Goal: Task Accomplishment & Management: Manage account settings

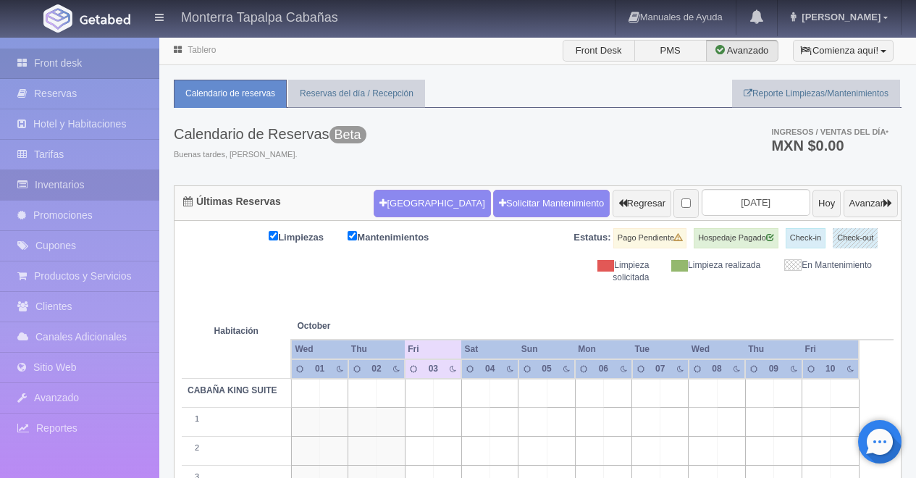
click at [64, 183] on link "Inventarios" at bounding box center [79, 185] width 159 height 30
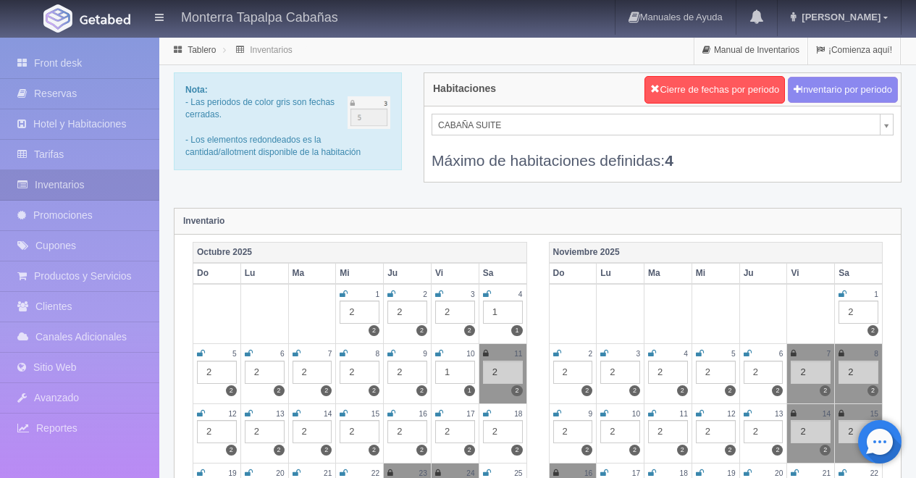
scroll to position [54, 0]
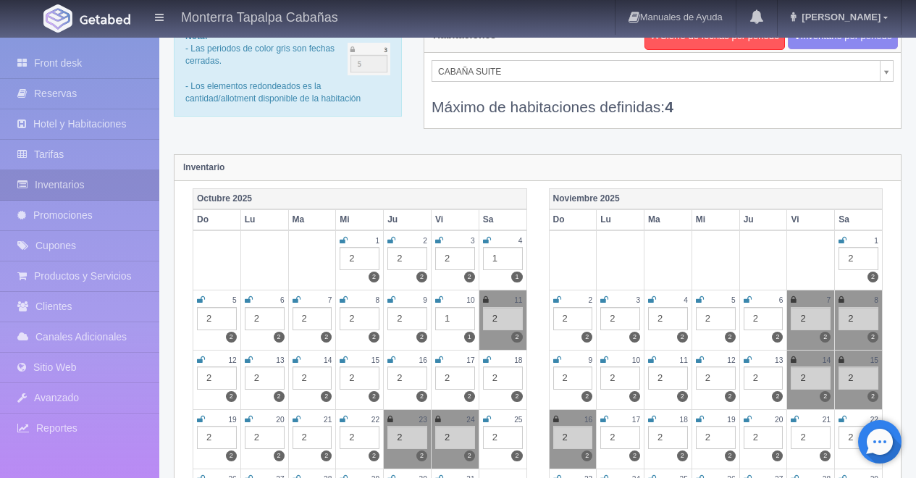
click at [486, 241] on icon at bounding box center [487, 240] width 8 height 9
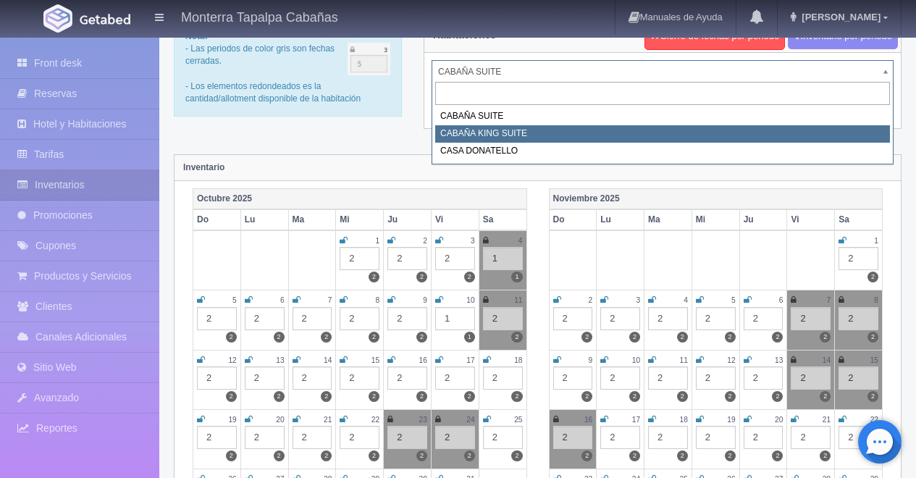
select select "2102"
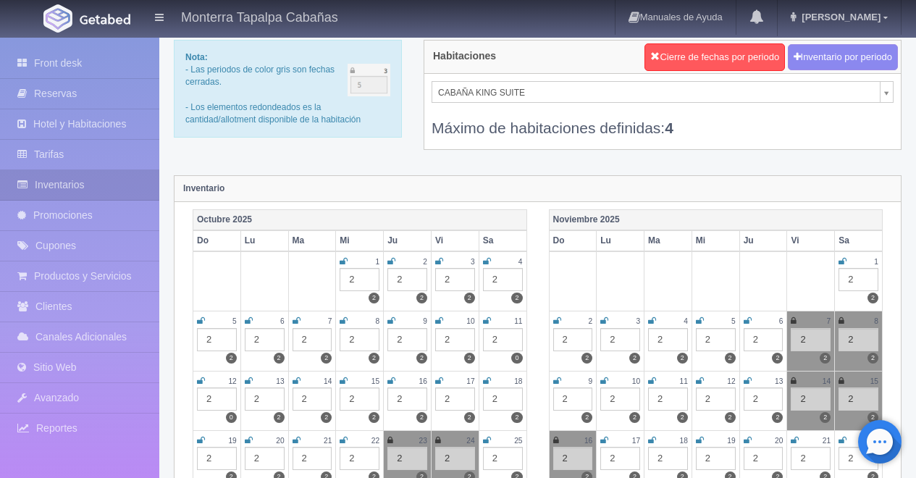
scroll to position [33, 0]
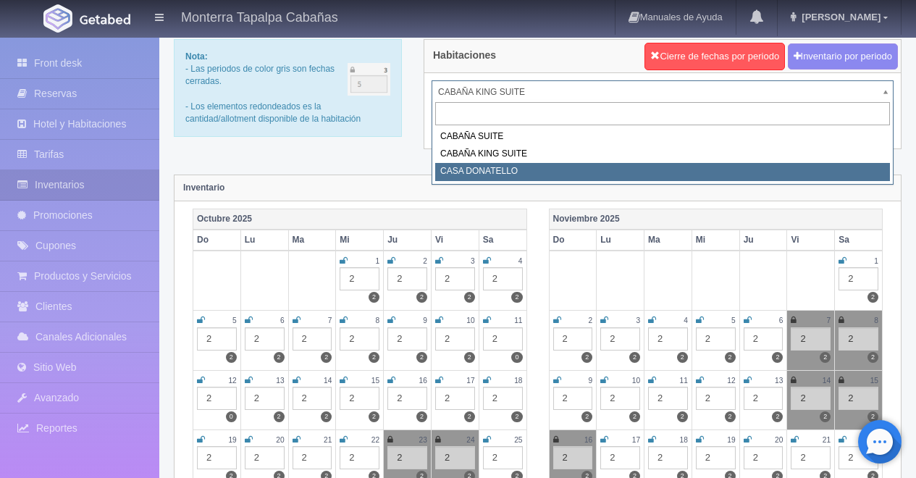
select select "2124"
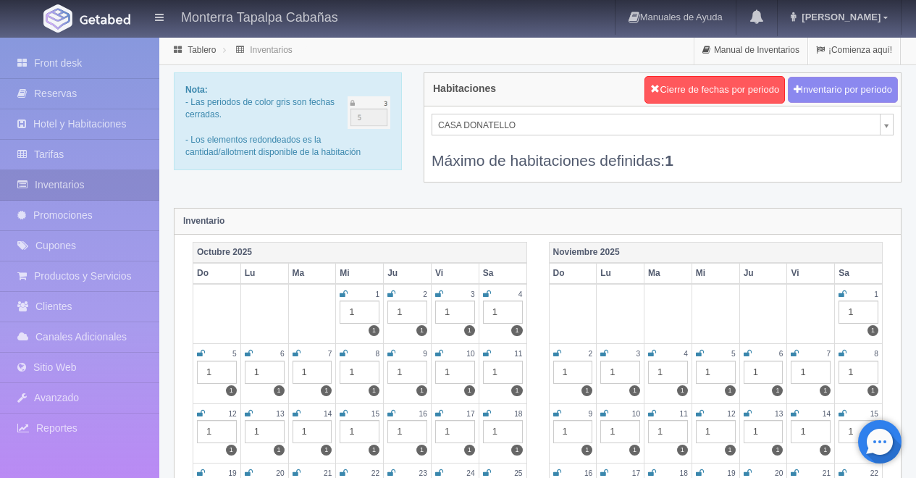
click at [437, 297] on icon at bounding box center [439, 294] width 8 height 9
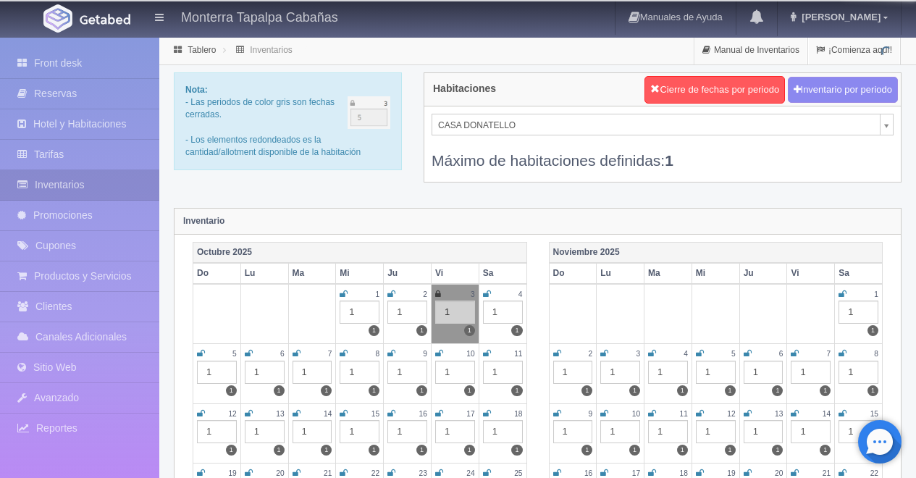
click at [487, 297] on icon at bounding box center [487, 294] width 8 height 9
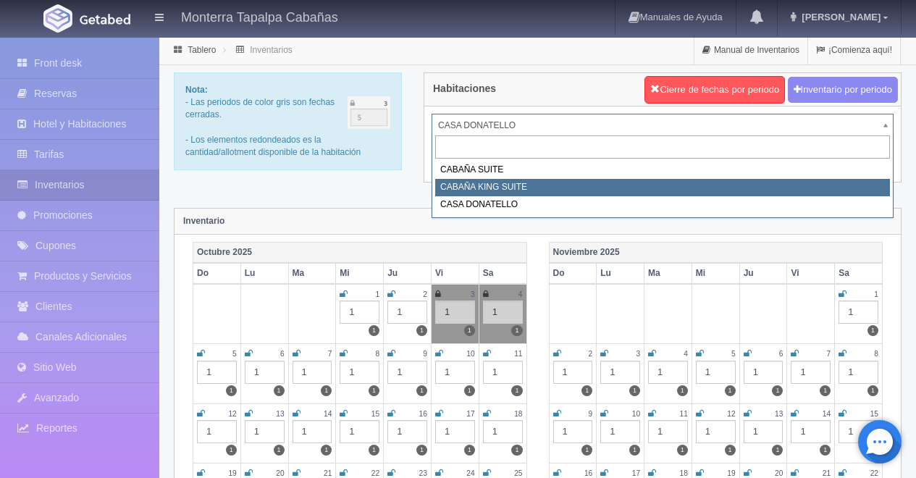
select select "2102"
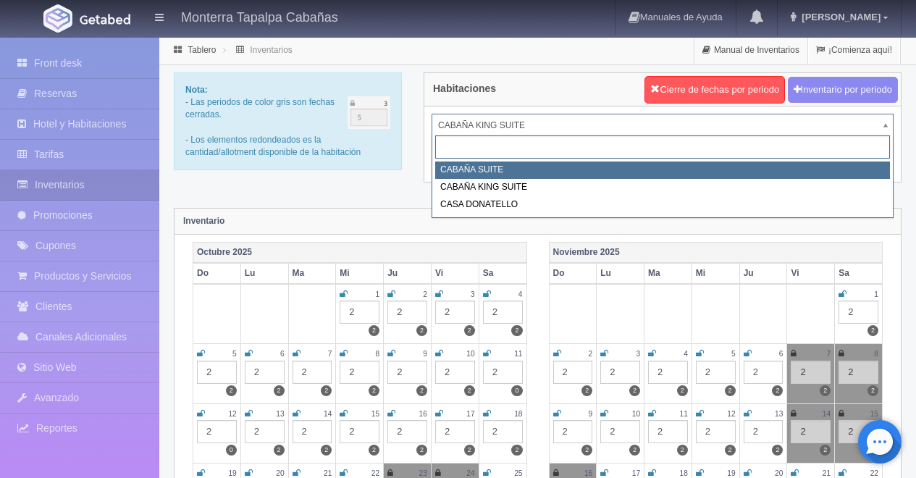
click at [715, 160] on div "CABAÑA SUITE CABAÑA KING SUITE CASA DONATELLO" at bounding box center [662, 175] width 462 height 85
select select "2101"
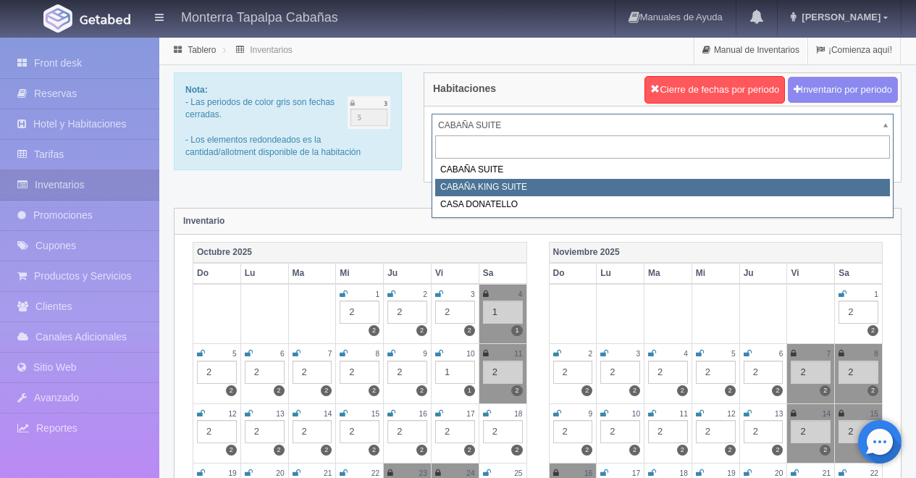
select select "2102"
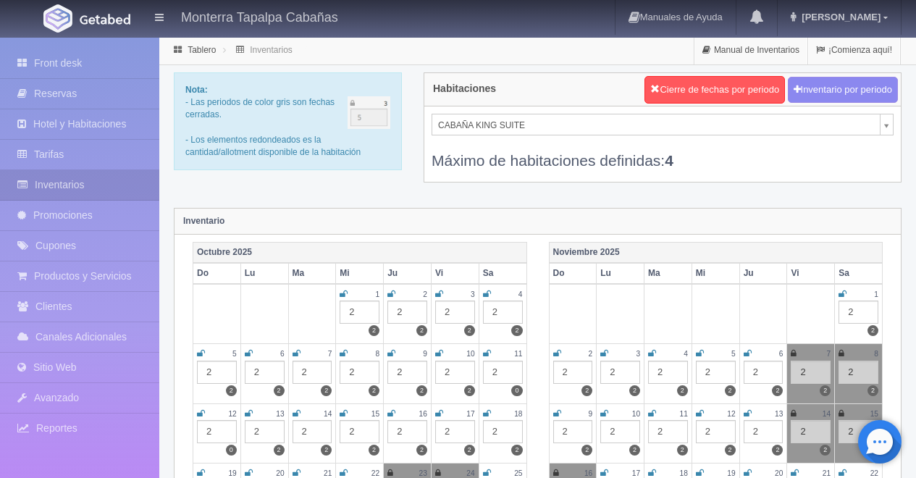
click at [506, 372] on div "2" at bounding box center [503, 371] width 40 height 23
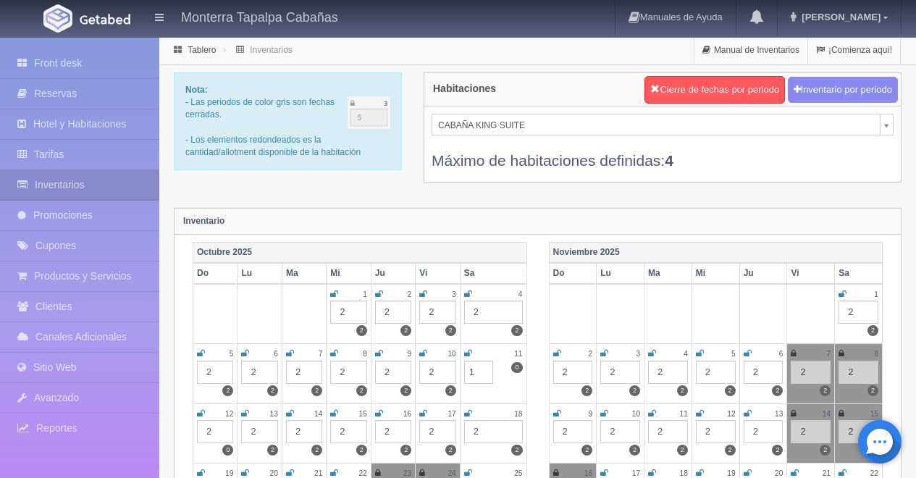
type input "1"
click at [654, 287] on td at bounding box center [668, 314] width 48 height 60
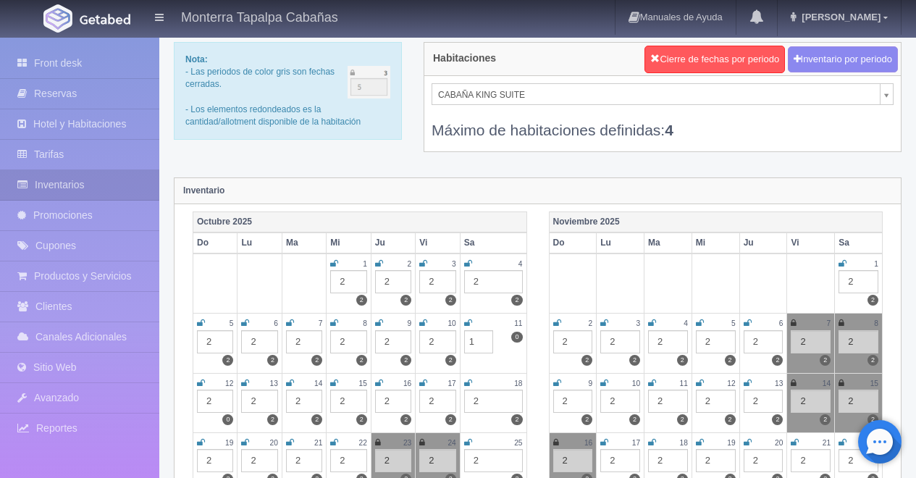
scroll to position [30, 0]
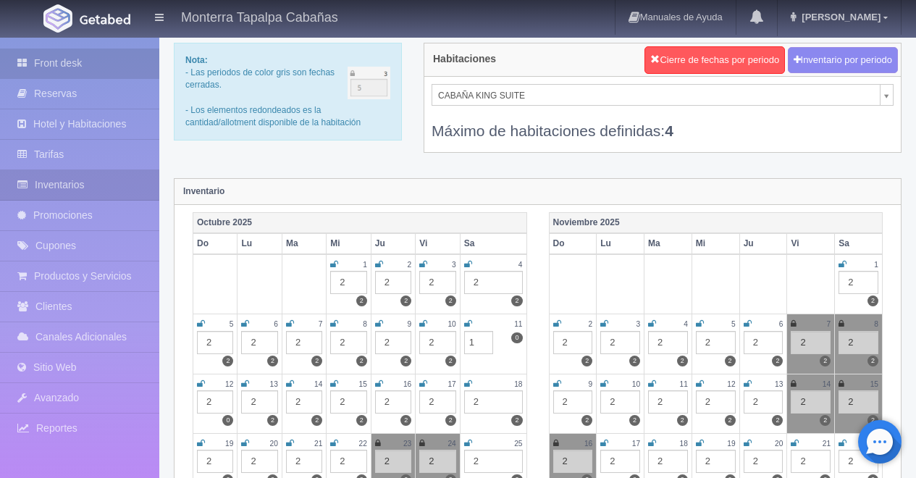
click at [54, 63] on link "Front desk" at bounding box center [79, 63] width 159 height 30
